Goal: Check status: Check status

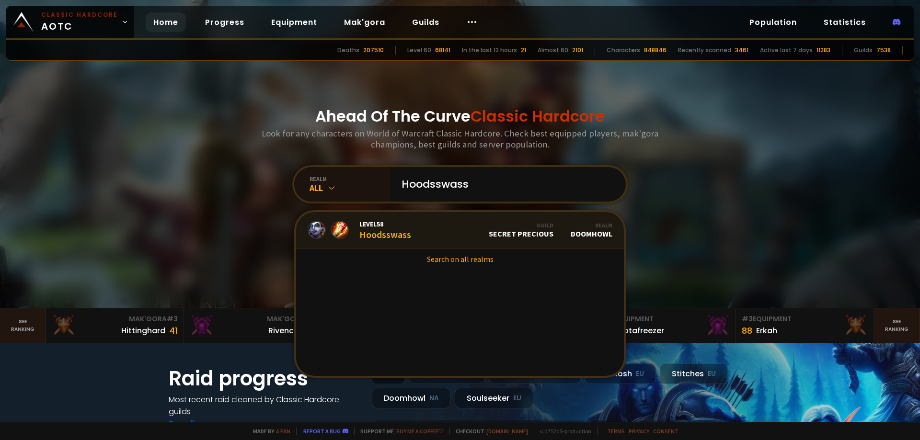
type input "Hoodsswass"
click at [440, 228] on link "Level 58 Hoodsswass Guild Secret Precious Realm Doomhowl" at bounding box center [460, 230] width 328 height 36
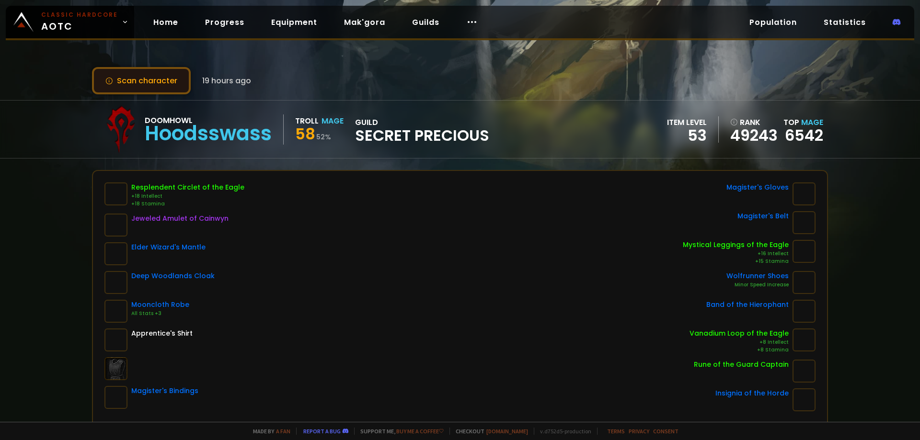
click at [157, 79] on button "Scan character" at bounding box center [141, 80] width 99 height 27
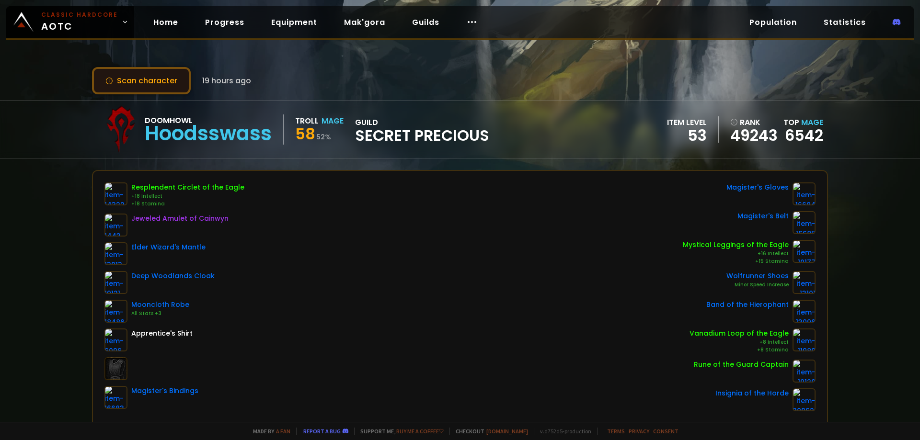
click at [152, 74] on button "Scan character" at bounding box center [141, 80] width 99 height 27
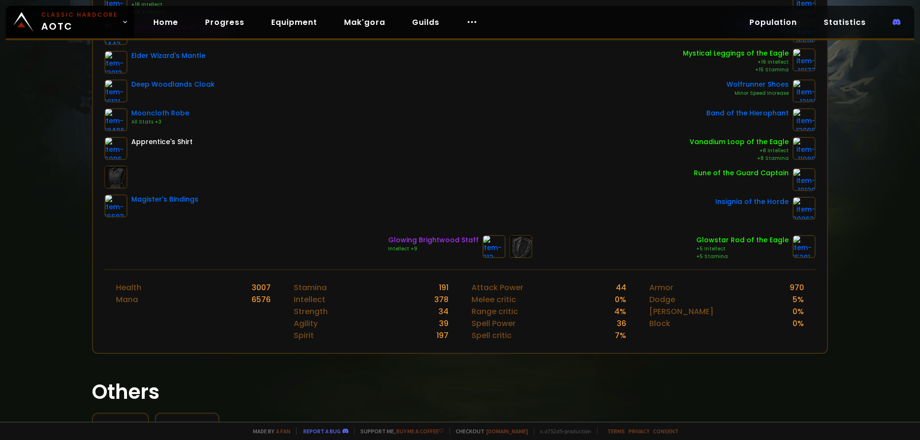
scroll to position [48, 0]
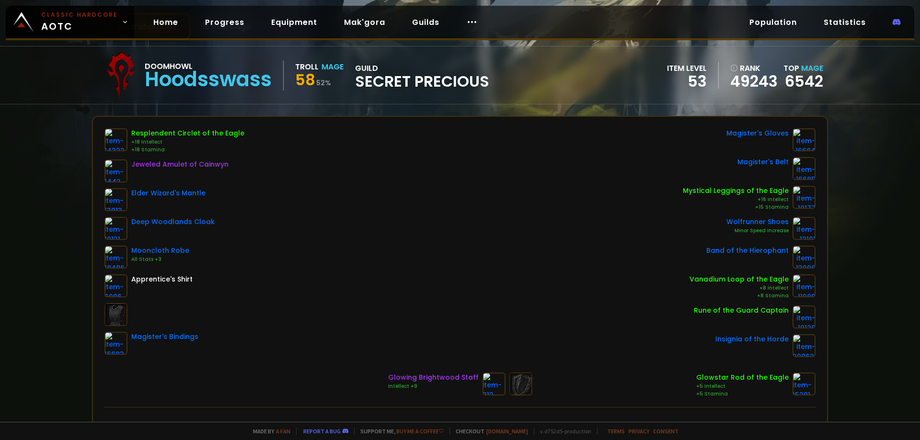
drag, startPoint x: 441, startPoint y: 338, endPoint x: 442, endPoint y: 353, distance: 15.4
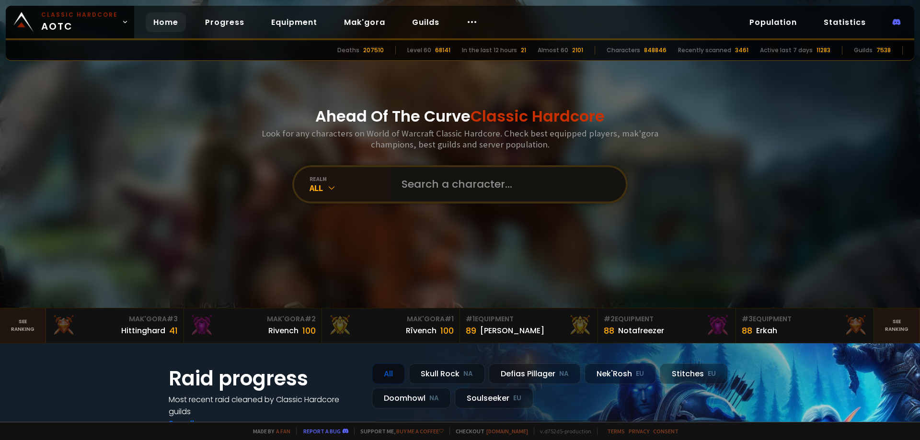
click at [437, 192] on input "text" at bounding box center [505, 184] width 218 height 34
click at [447, 190] on input "text" at bounding box center [505, 184] width 218 height 34
click at [454, 180] on input "text" at bounding box center [505, 184] width 218 height 34
paste input "Hoodsswass"
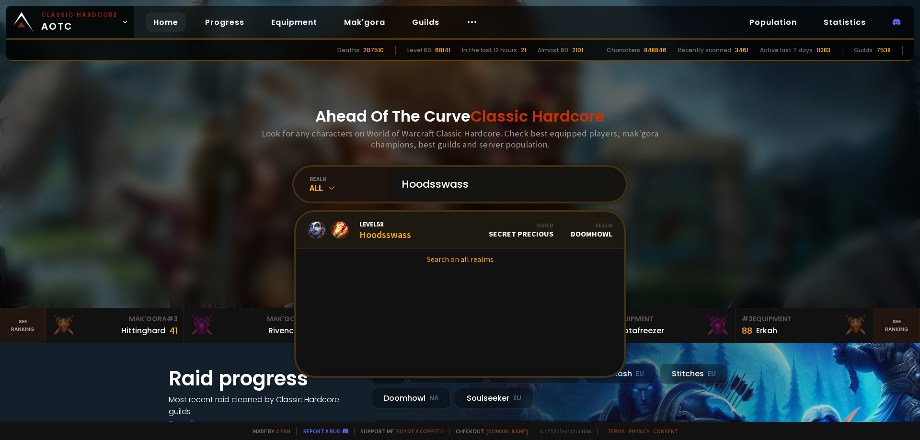
type input "Hoodsswass"
click at [442, 220] on link "Level 58 Hoodsswass Guild Secret Precious Realm Doomhowl" at bounding box center [460, 230] width 328 height 36
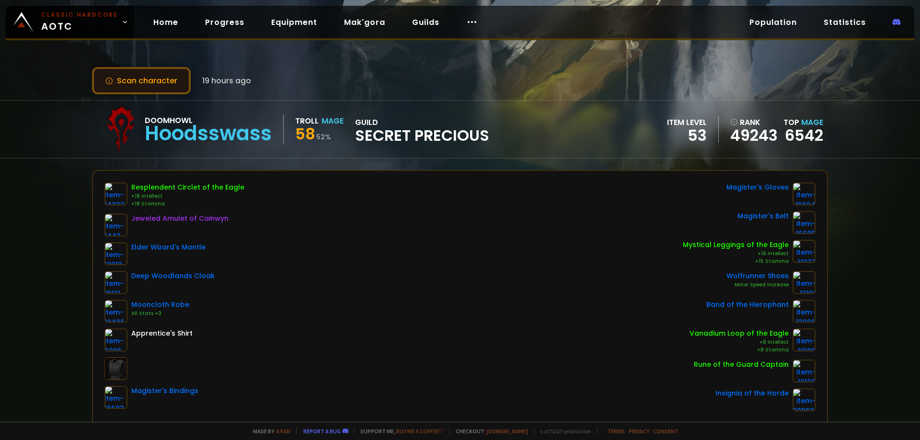
click at [153, 83] on button "Scan character" at bounding box center [141, 80] width 99 height 27
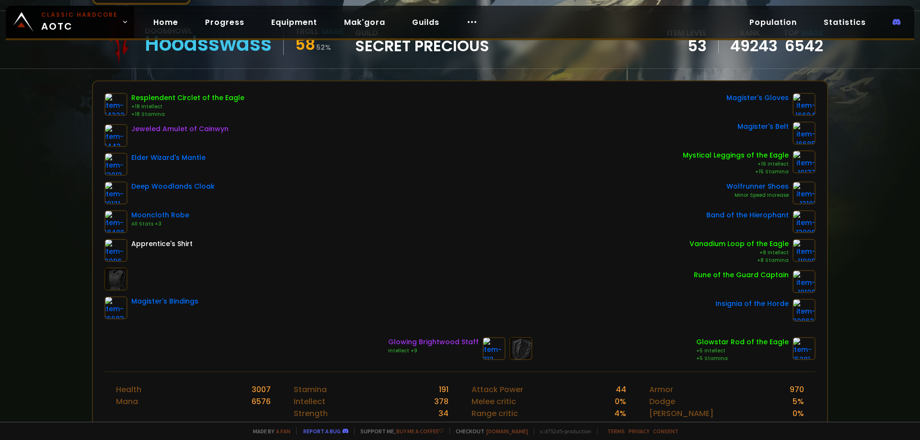
scroll to position [89, 0]
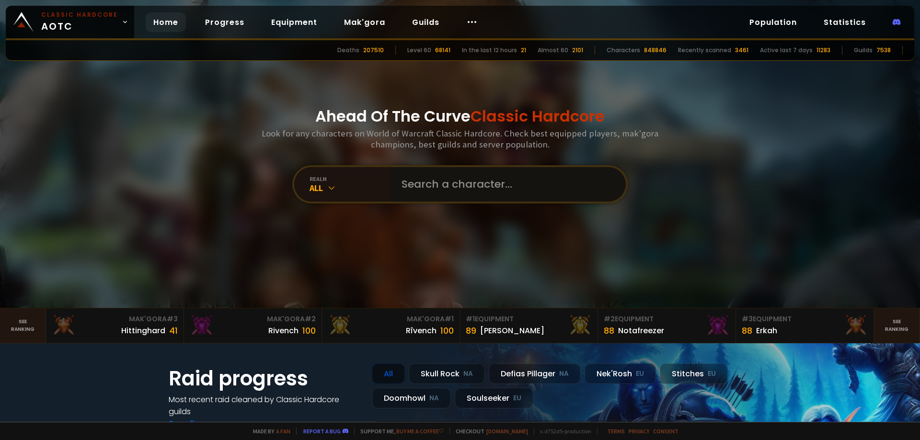
click at [465, 181] on input "text" at bounding box center [505, 184] width 218 height 34
paste input "Hoodsswass"
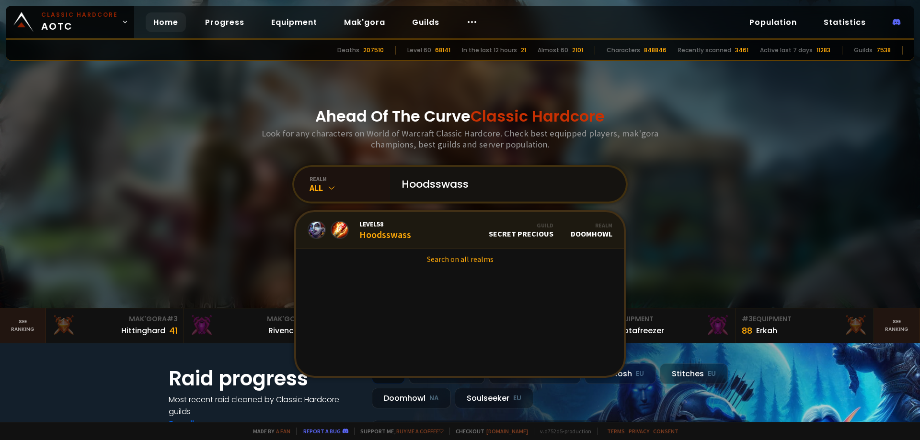
type input "Hoodsswass"
click at [452, 230] on link "Level 58 Hoodsswass Guild Secret Precious Realm Doomhowl" at bounding box center [460, 230] width 328 height 36
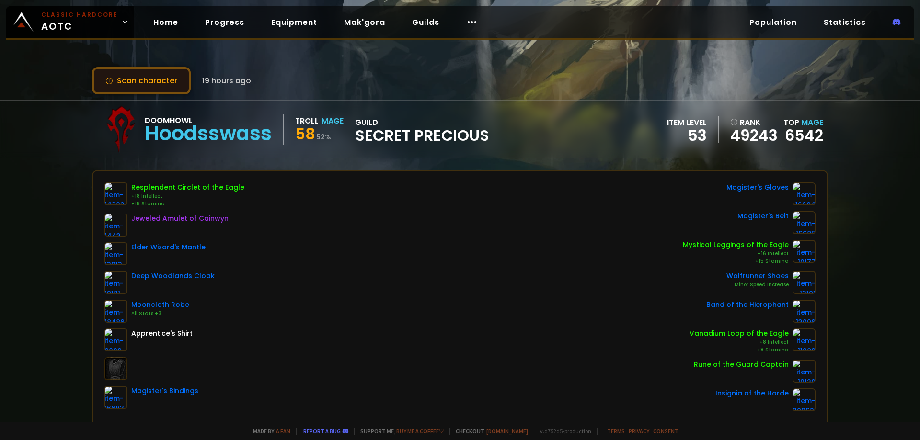
click at [154, 88] on button "Scan character" at bounding box center [141, 80] width 99 height 27
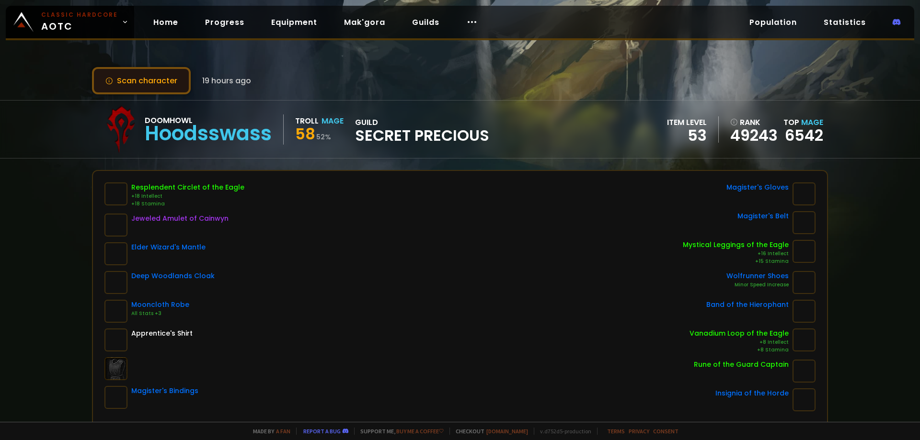
click at [165, 76] on button "Scan character" at bounding box center [141, 80] width 99 height 27
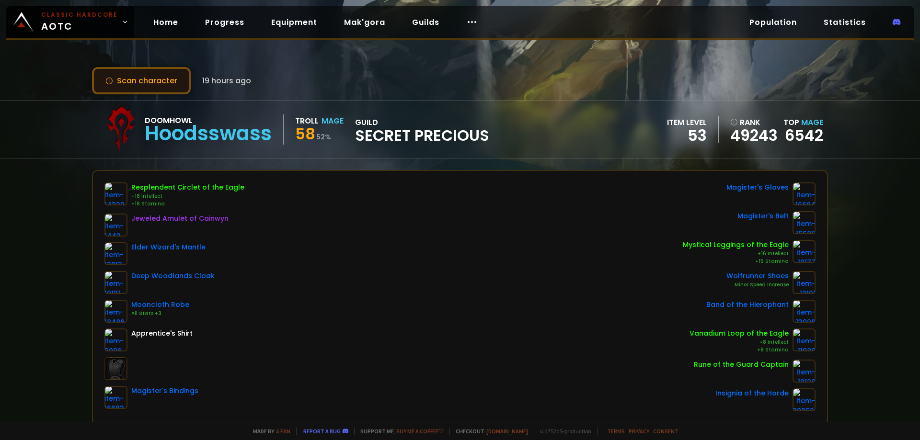
click at [170, 79] on button "Scan character" at bounding box center [141, 80] width 99 height 27
